Goal: Information Seeking & Learning: Learn about a topic

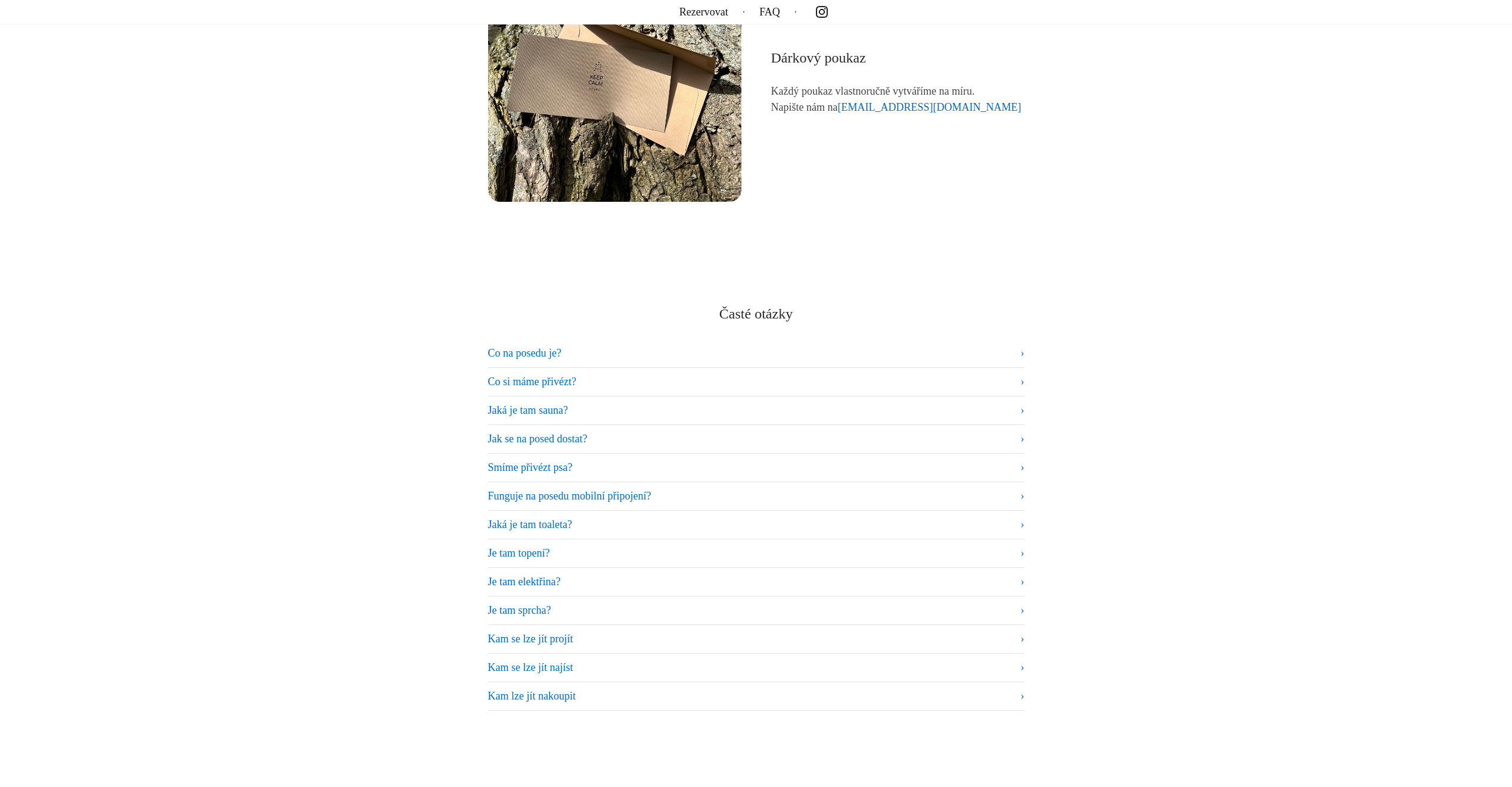
scroll to position [6967, 0]
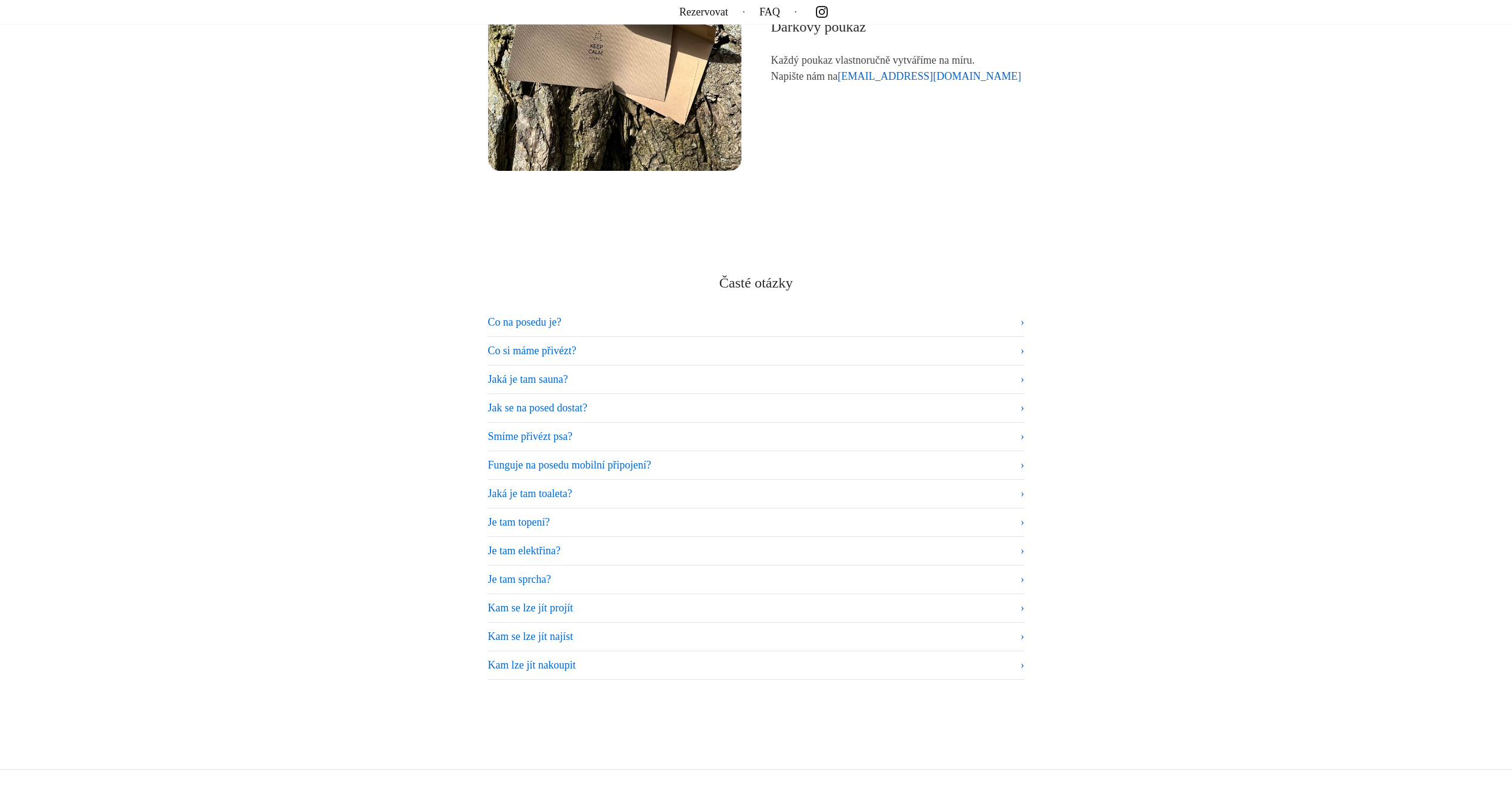
click at [1022, 318] on summary "Co na posedu je?" at bounding box center [756, 322] width 537 height 16
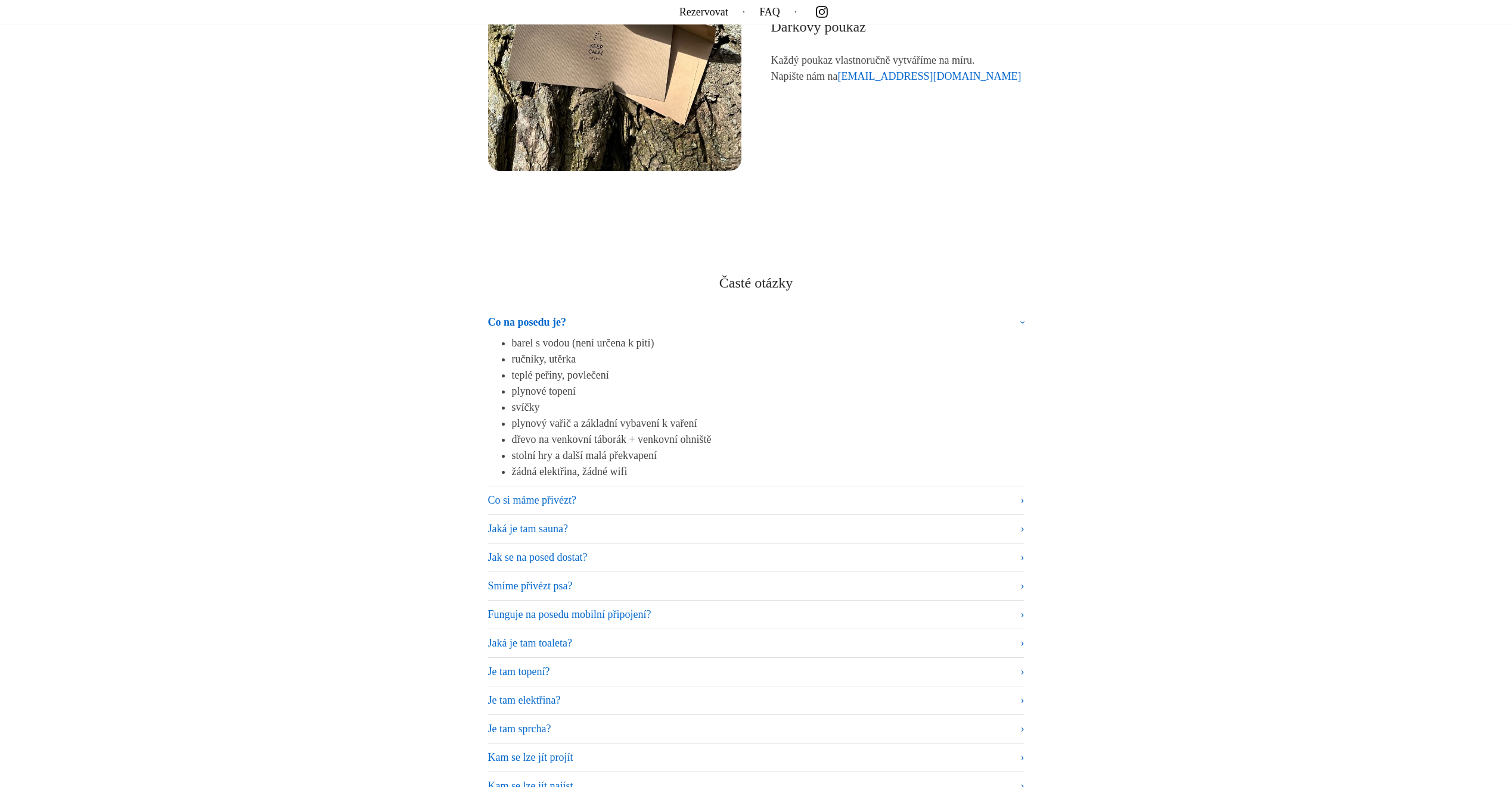
click at [1016, 500] on summary "Co si máme přivézt?" at bounding box center [756, 500] width 537 height 16
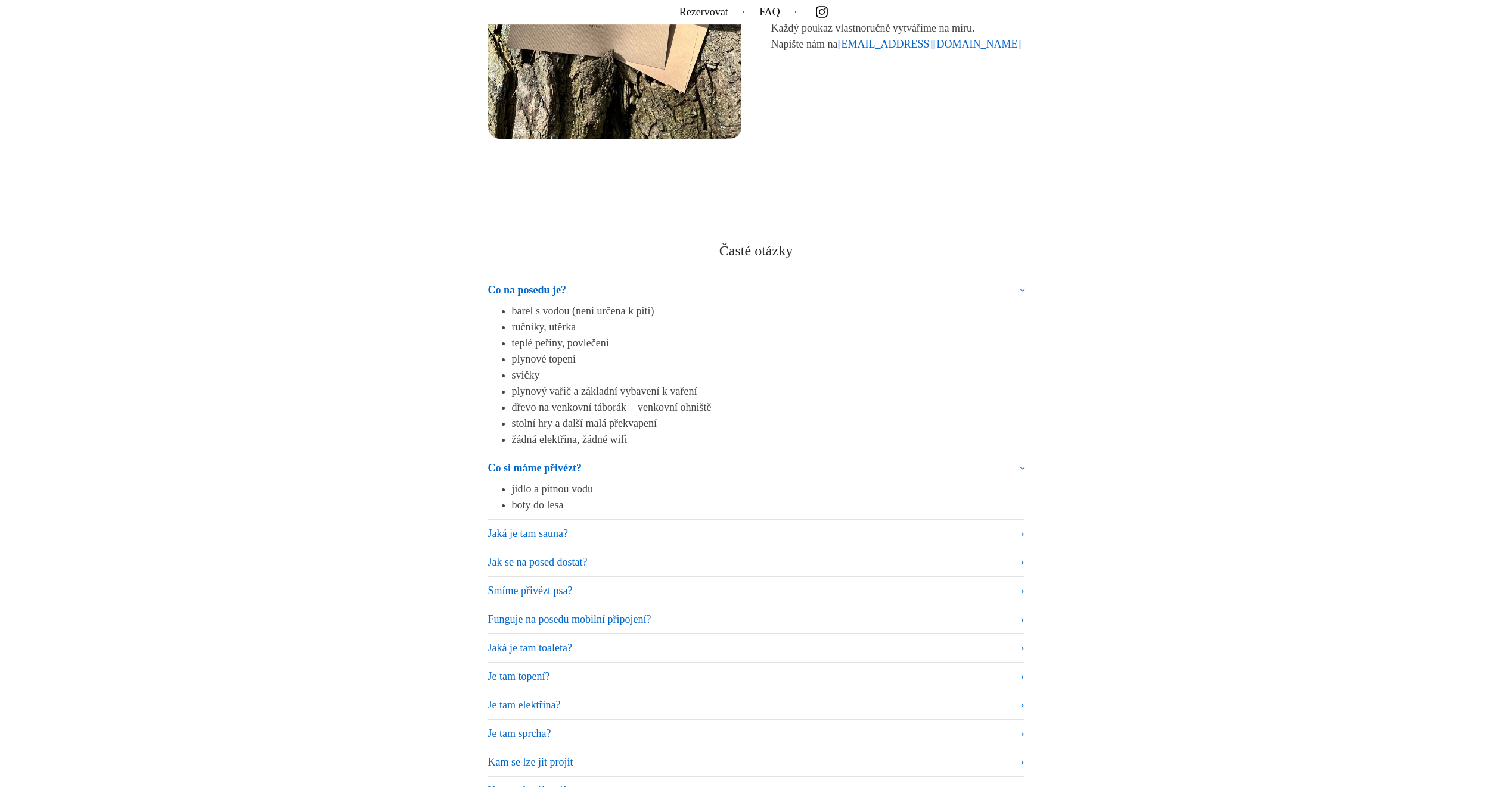
scroll to position [7027, 0]
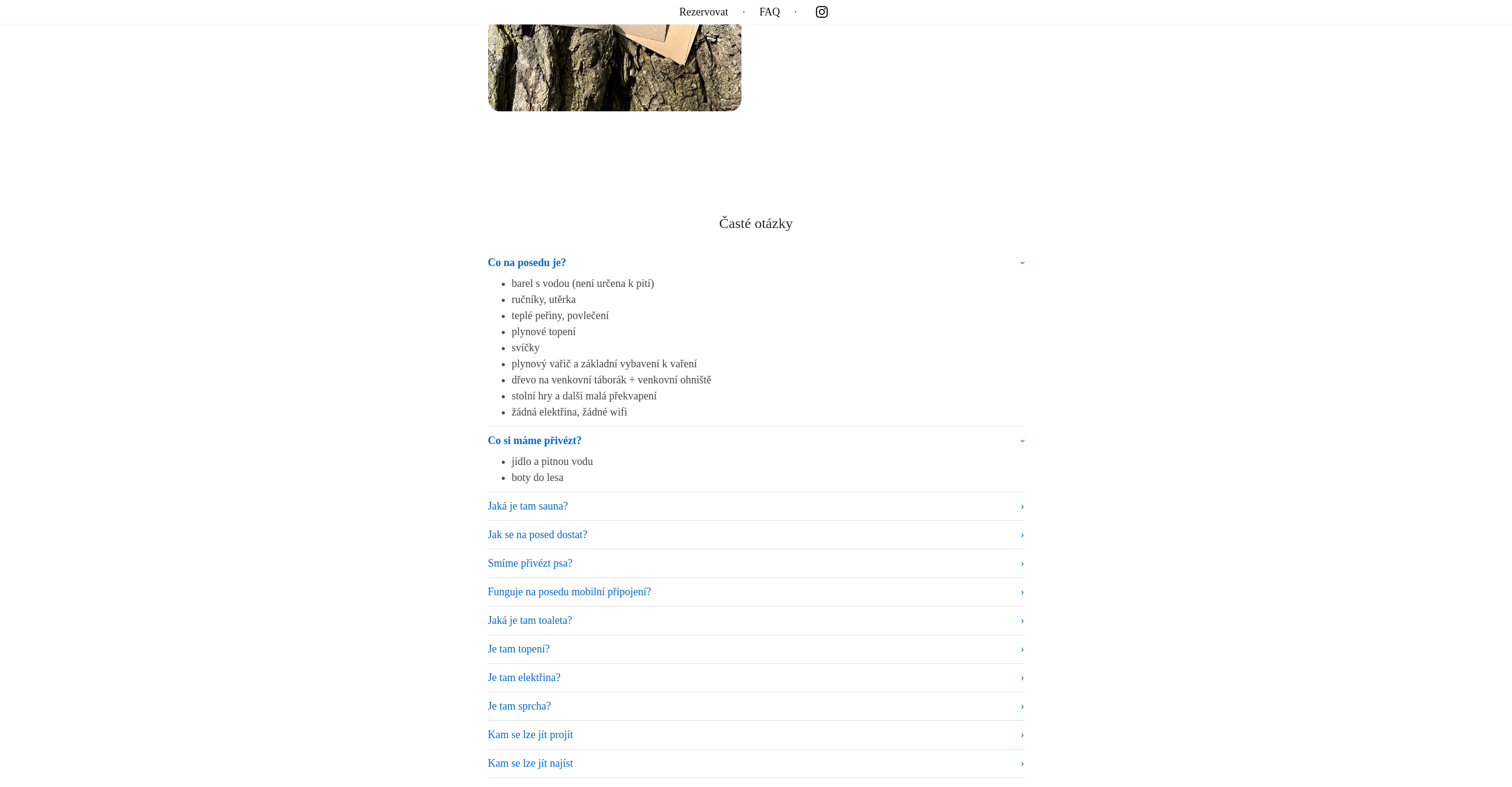
click at [1013, 502] on summary "Jaká je tam sauna?" at bounding box center [756, 507] width 537 height 16
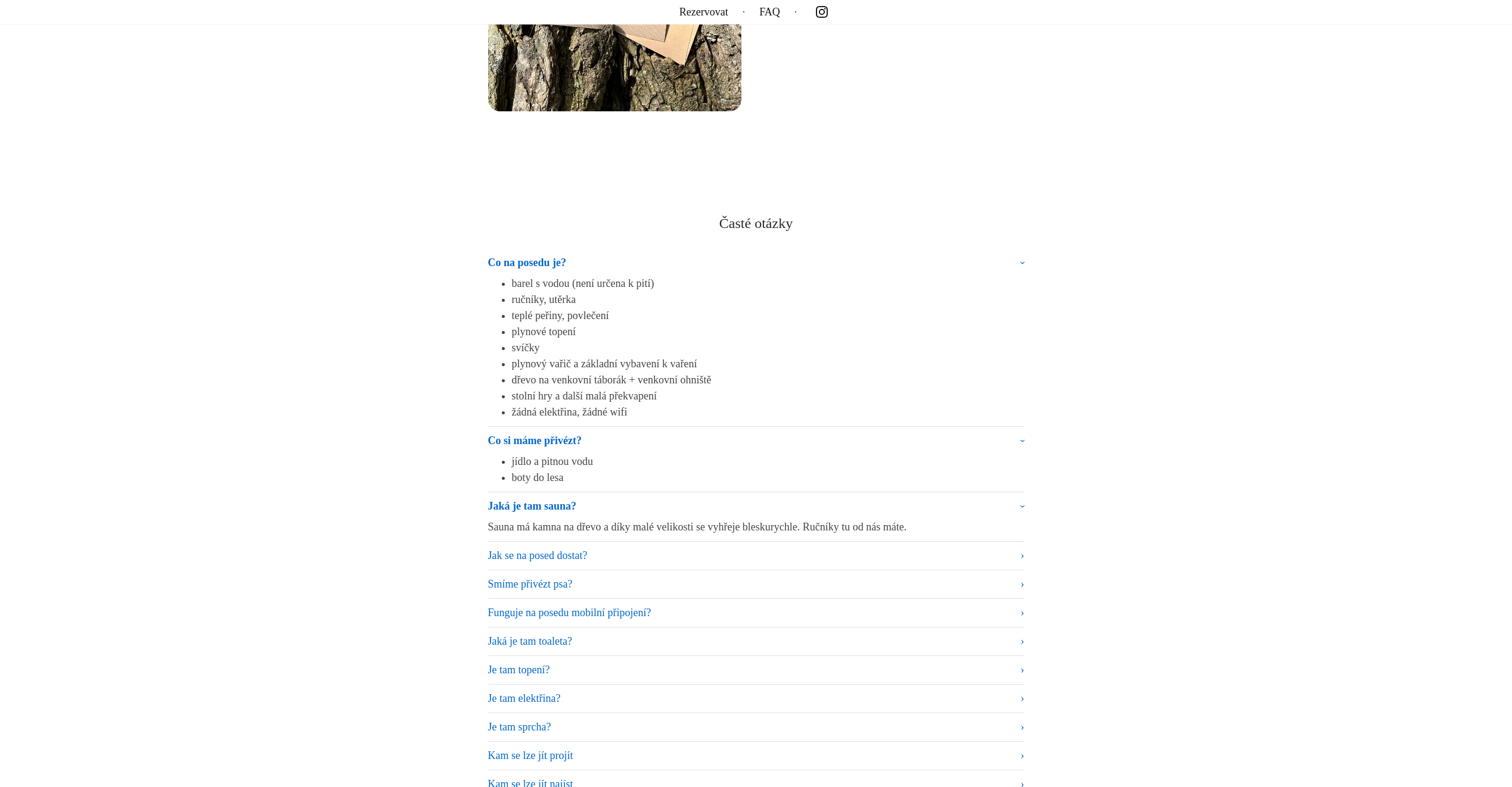
scroll to position [7087, 0]
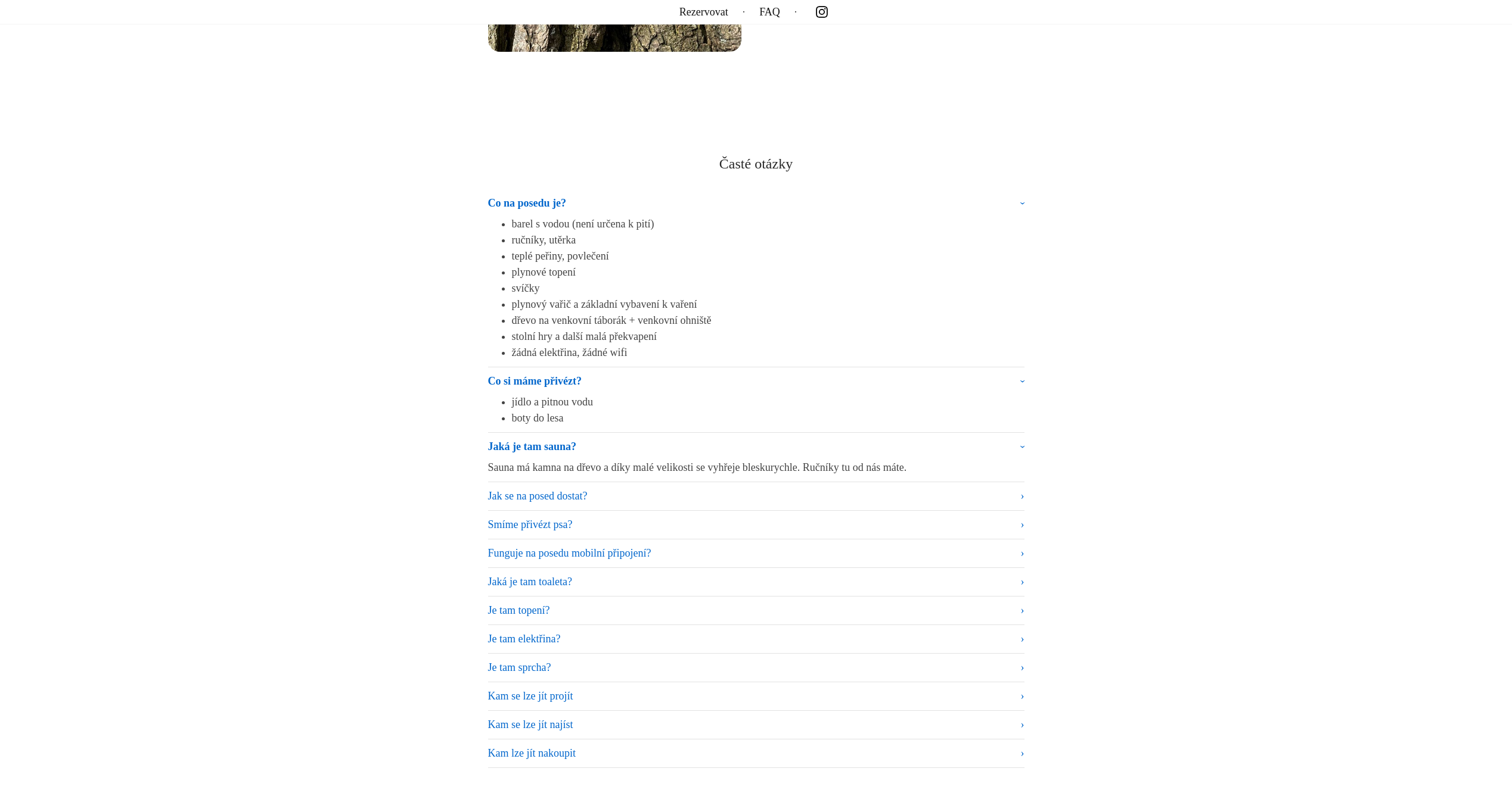
click at [996, 489] on summary "Jak se na posed dostat?" at bounding box center [756, 496] width 537 height 16
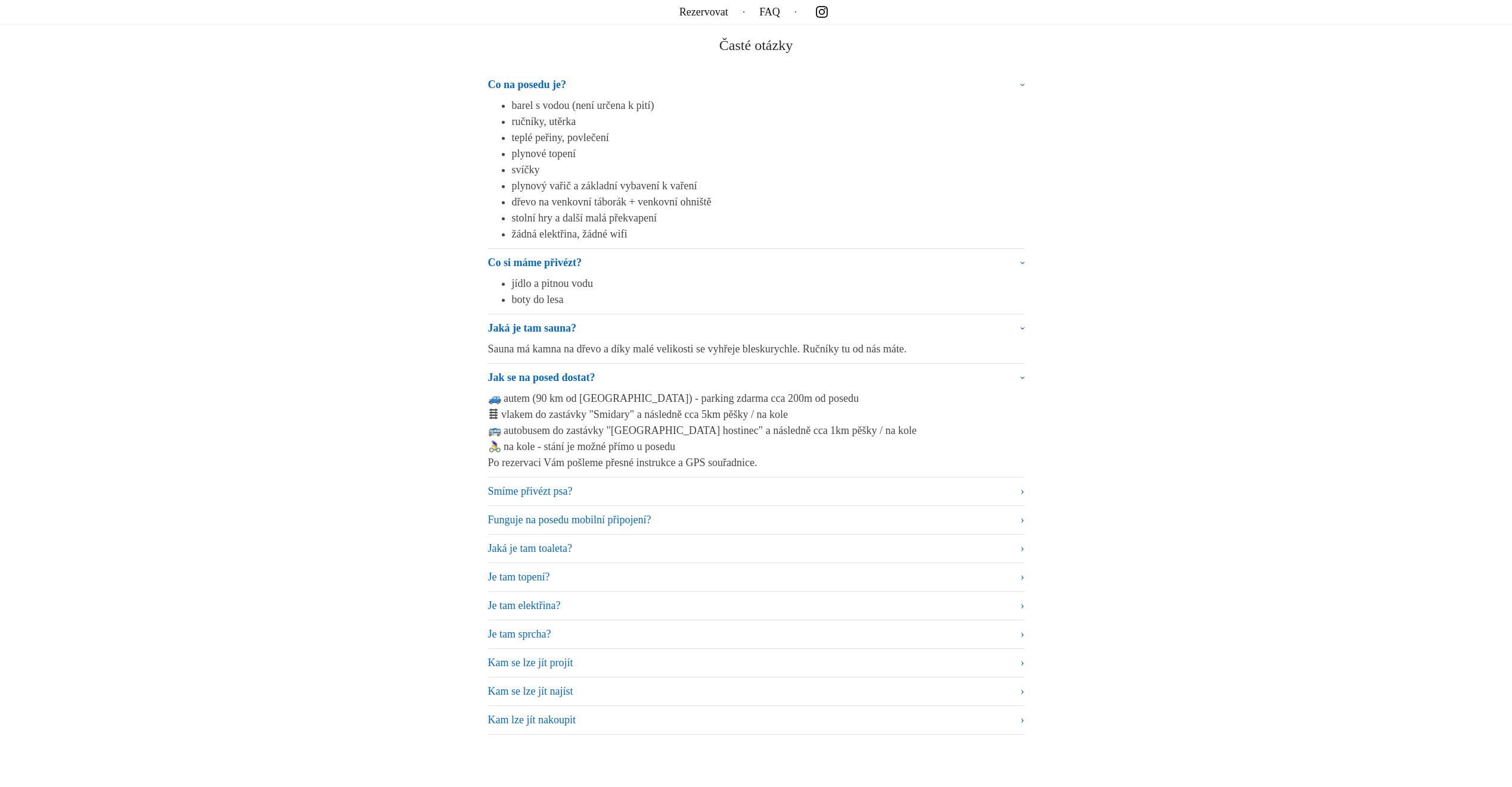
scroll to position [7206, 0]
click at [983, 523] on summary "Funguje na posedu mobilní připojení?" at bounding box center [756, 520] width 537 height 16
click at [983, 523] on summary "Funguje na posedu mobilní připojení?" at bounding box center [756, 522] width 537 height 21
click at [1004, 546] on summary "Jaká je tam toaleta?" at bounding box center [756, 548] width 537 height 16
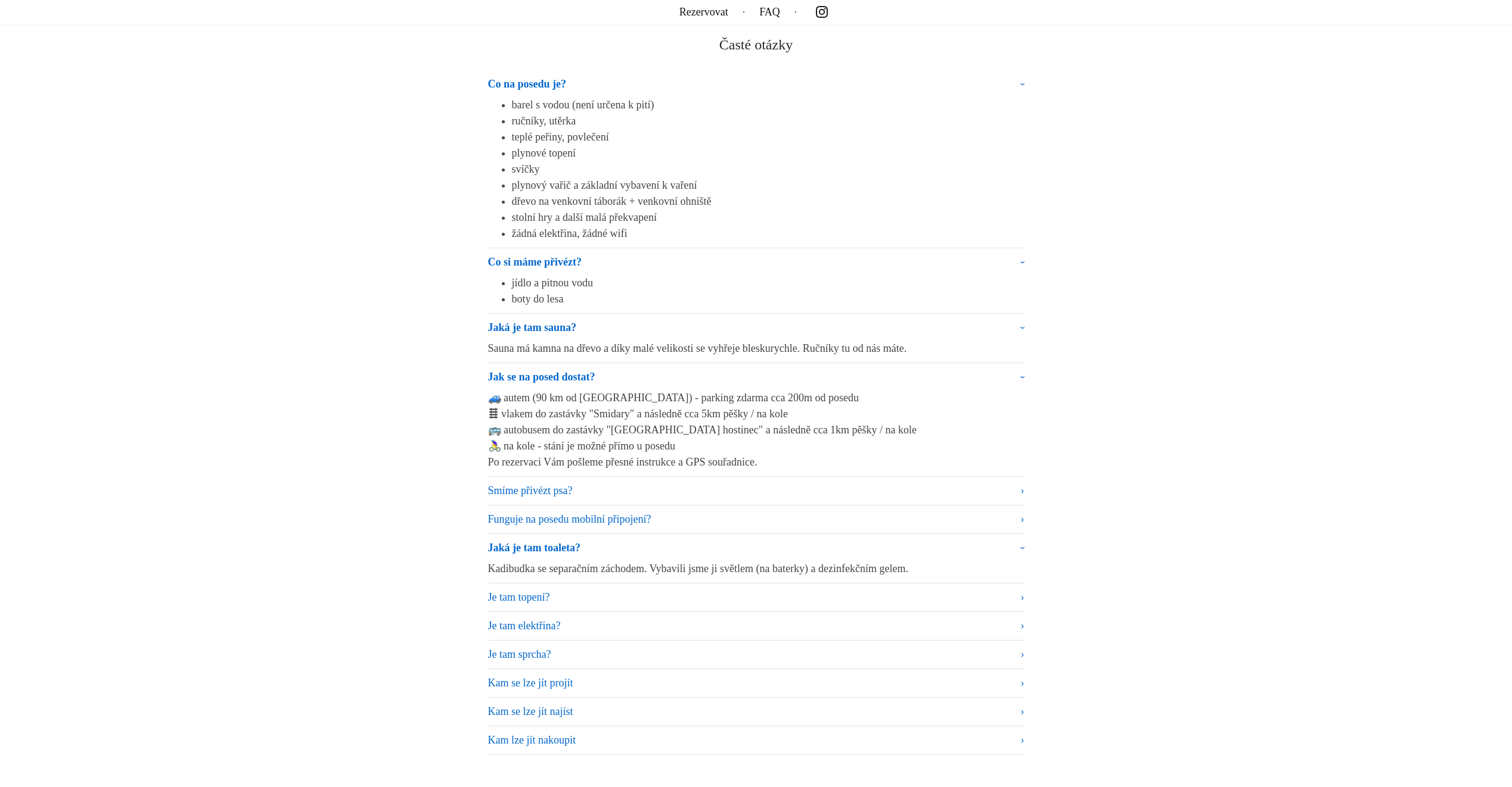
click at [1004, 546] on summary "Jaká je tam toaleta?" at bounding box center [756, 550] width 537 height 21
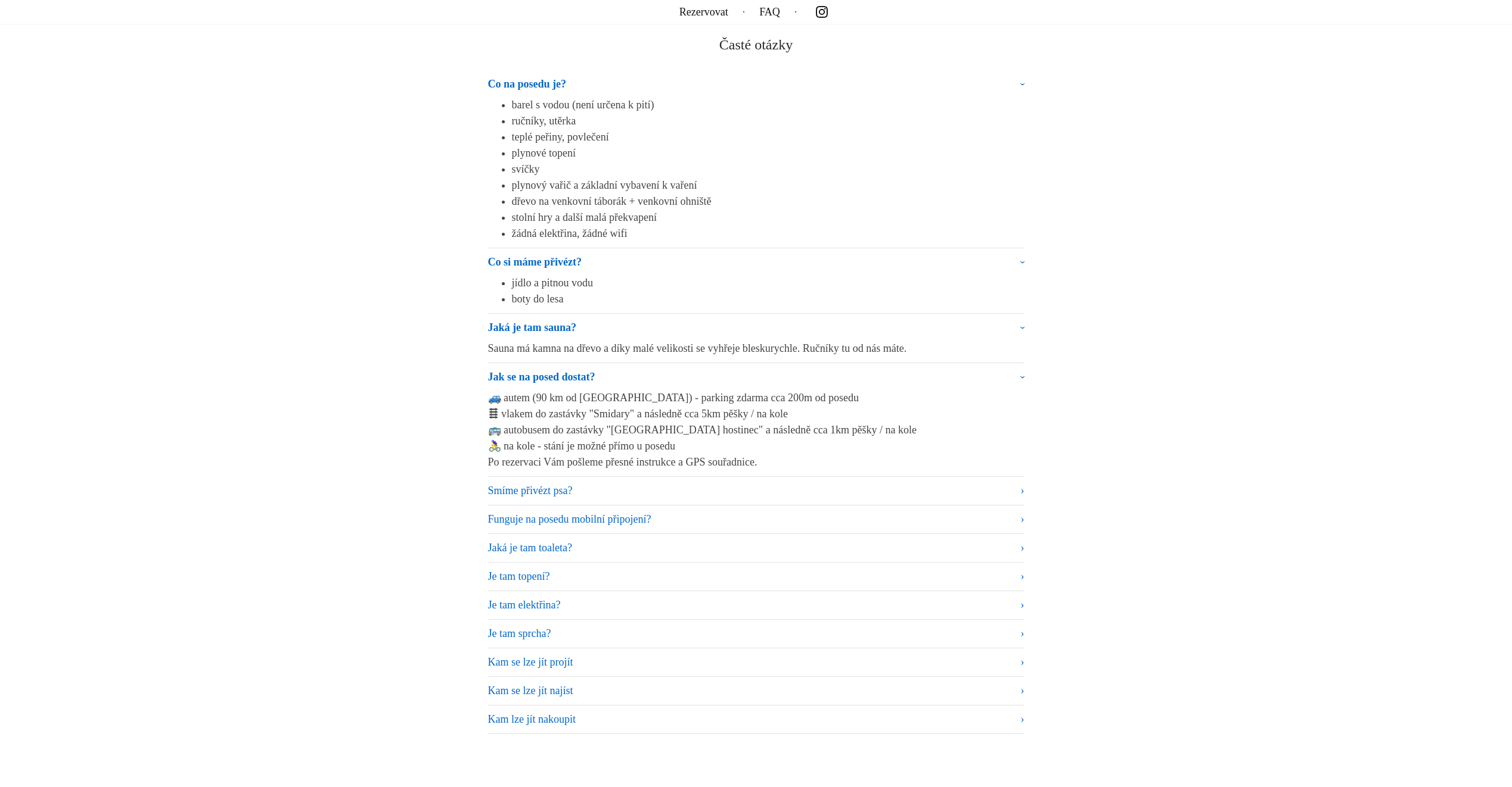
click at [999, 569] on summary "Je tam topení?" at bounding box center [756, 577] width 537 height 16
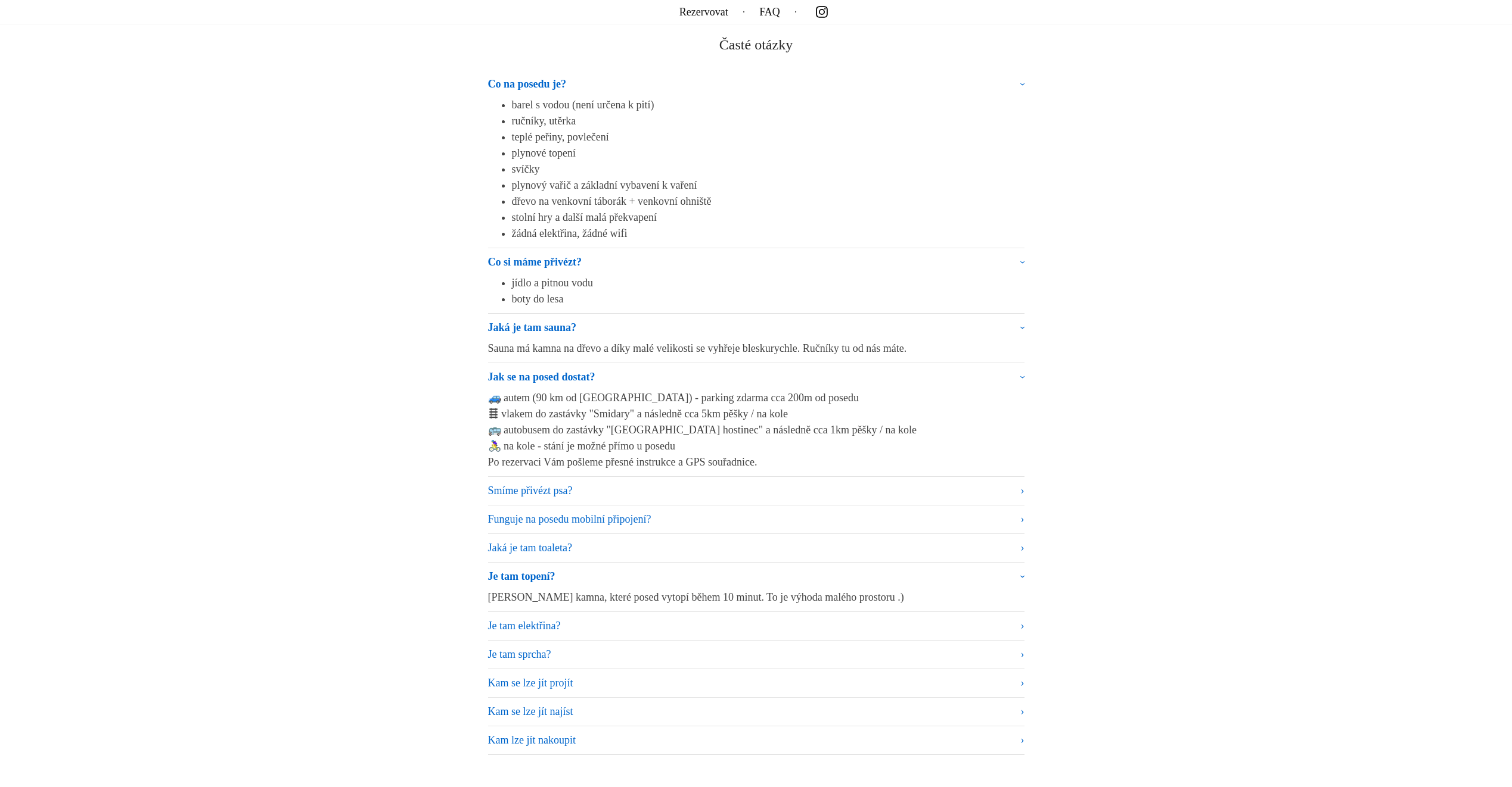
click at [999, 569] on summary "Je tam topení?" at bounding box center [756, 579] width 537 height 21
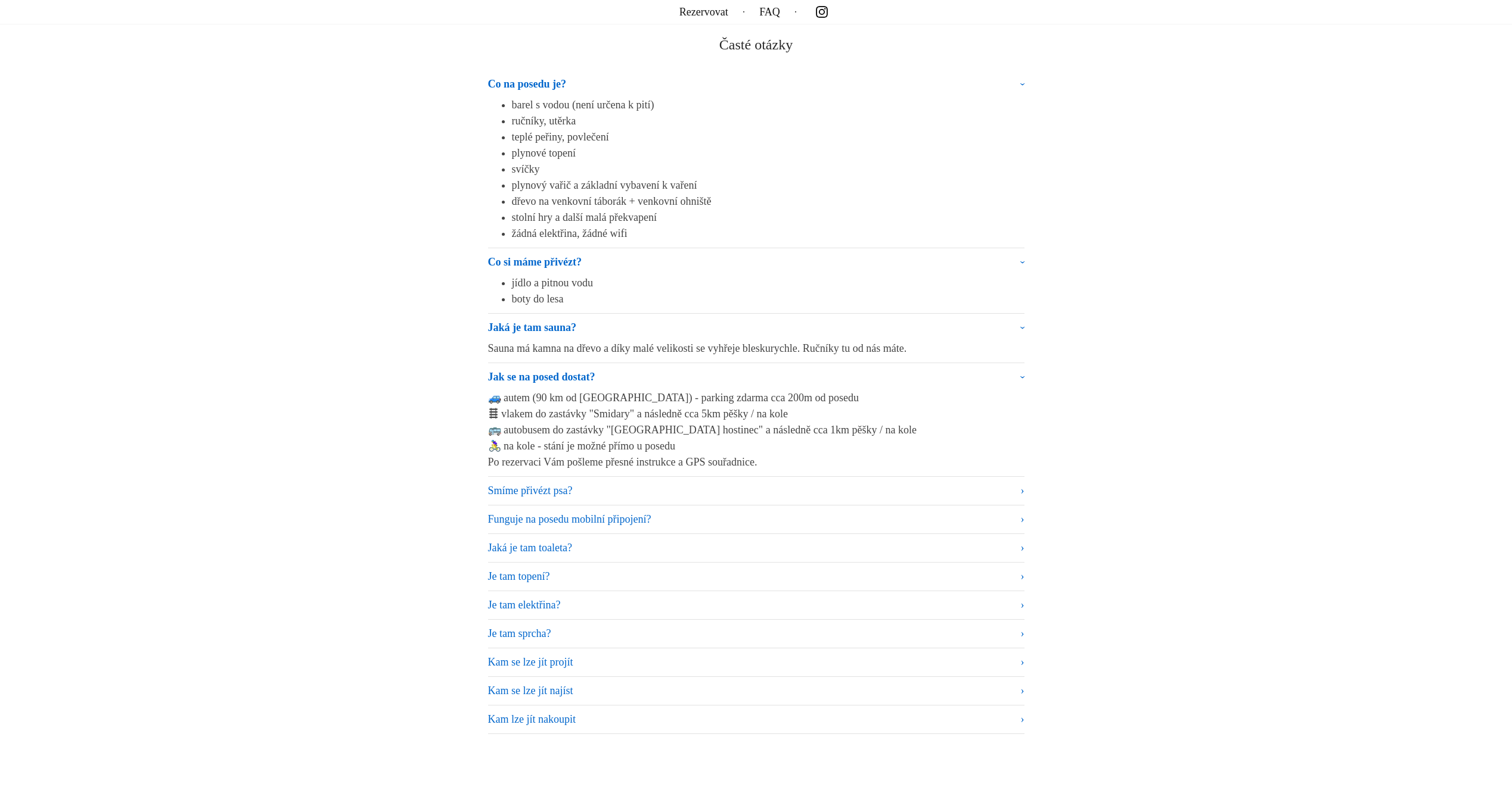
click at [847, 629] on summary "Je tam sprcha?" at bounding box center [756, 634] width 537 height 16
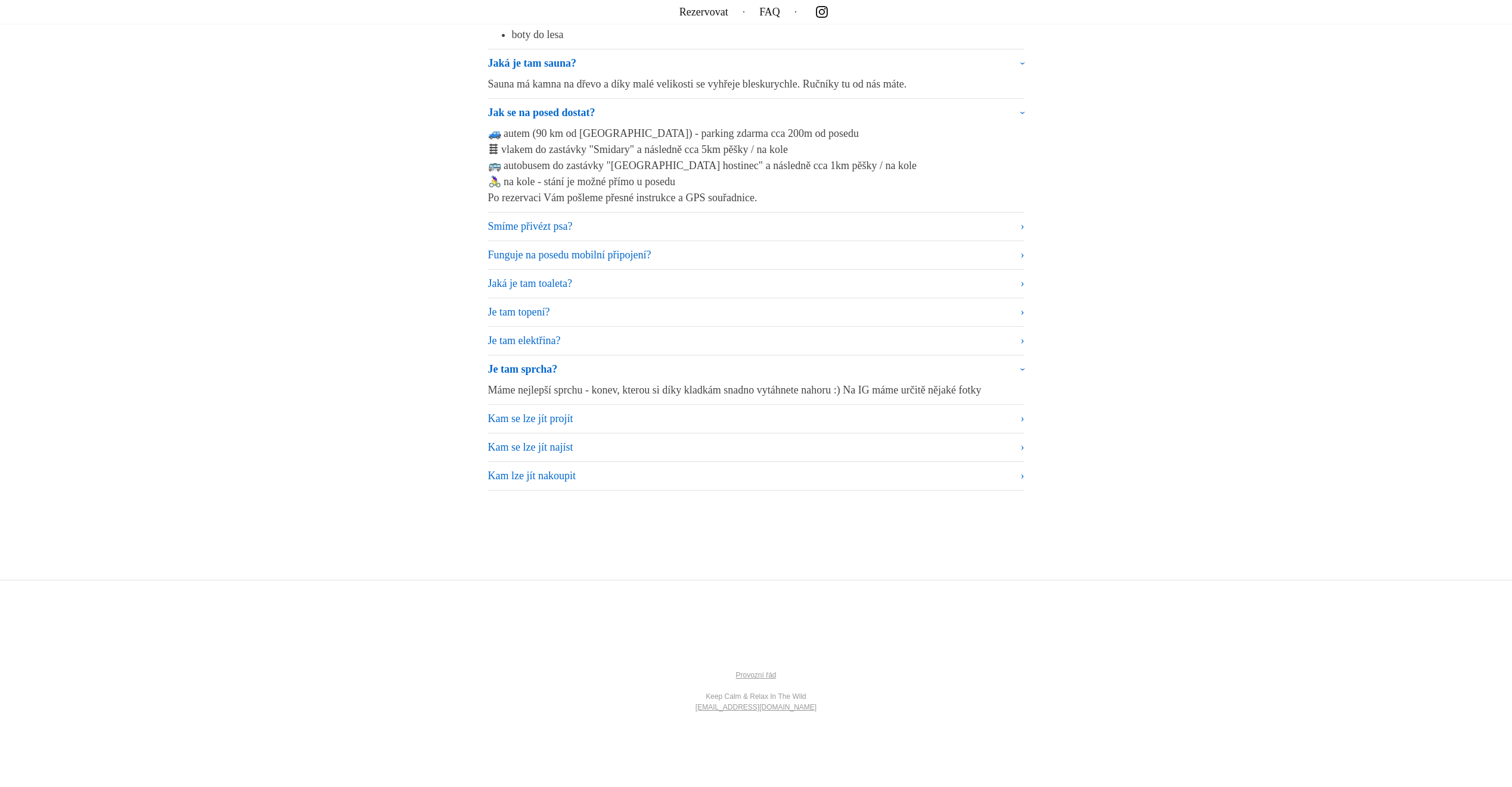
scroll to position [7498, 0]
